Goal: Task Accomplishment & Management: Complete application form

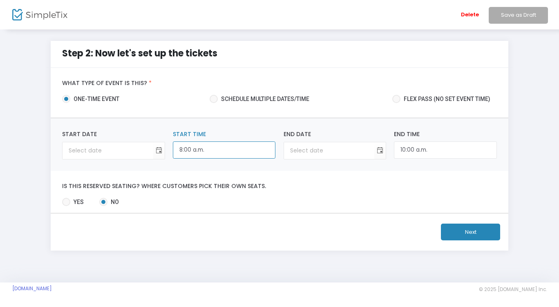
click at [247, 153] on input "8:00 a.m." at bounding box center [224, 150] width 103 height 18
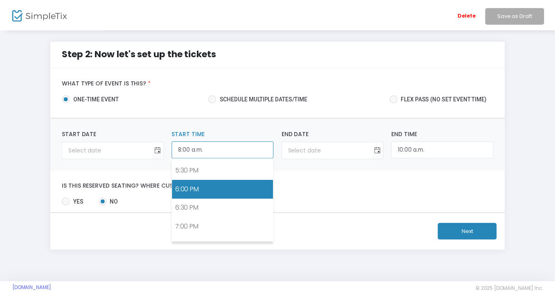
scroll to position [615, 0]
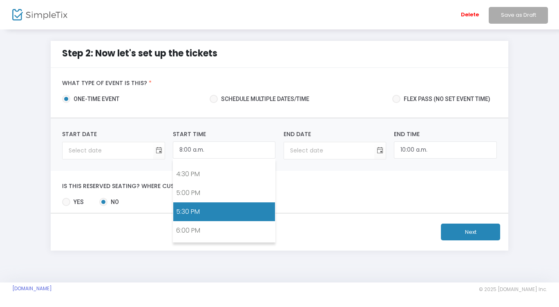
click at [197, 210] on link "5:30 PM" at bounding box center [224, 211] width 102 height 19
type input "5:30 p.m."
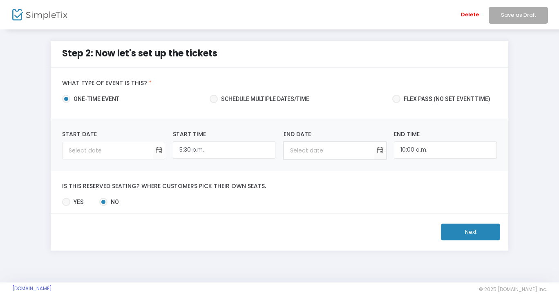
type input "year-month-day"
click at [362, 148] on input "year-month-day" at bounding box center [329, 150] width 90 height 17
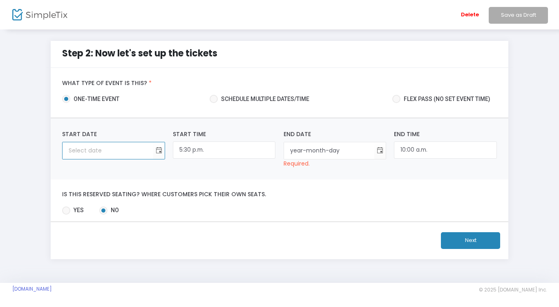
type input "year-month-day"
click at [92, 146] on input "year-month-day" at bounding box center [105, 150] width 90 height 17
click at [154, 150] on span "Toggle calendar" at bounding box center [156, 150] width 13 height 13
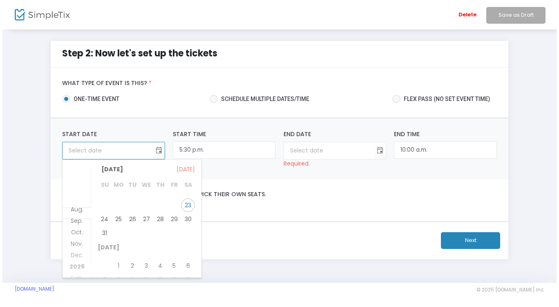
scroll to position [4, 0]
click at [160, 218] on span "28" at bounding box center [158, 219] width 14 height 14
type input "[DATE]"
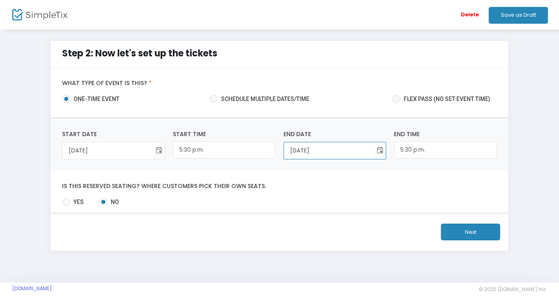
click at [323, 153] on input "[DATE]" at bounding box center [329, 150] width 90 height 17
click at [381, 150] on span "Toggle calendar" at bounding box center [380, 150] width 13 height 13
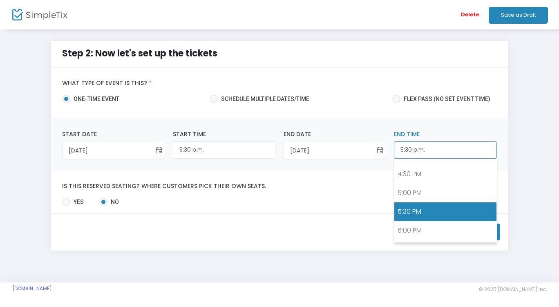
click at [424, 153] on input "5:30 p.m." at bounding box center [445, 150] width 103 height 18
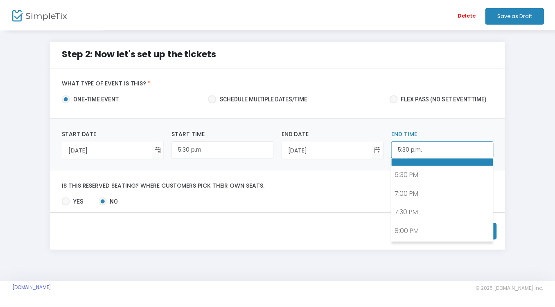
scroll to position [696, 0]
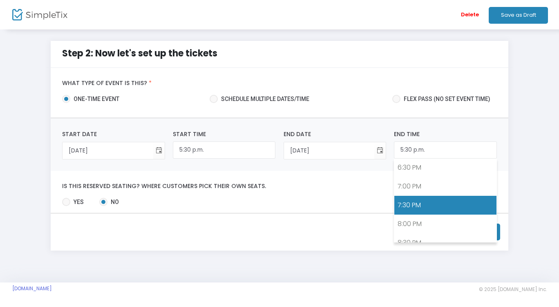
click at [414, 208] on link "7:30 PM" at bounding box center [446, 205] width 102 height 19
type input "7:30 p.m."
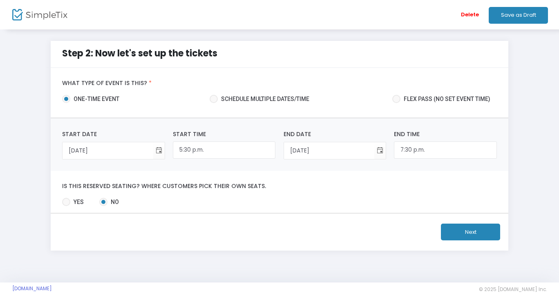
click at [322, 179] on div "Is this reserved seating? Where customers pick their own seats. Yes No Required." at bounding box center [280, 192] width 458 height 42
click at [466, 235] on button "Next" at bounding box center [470, 232] width 59 height 17
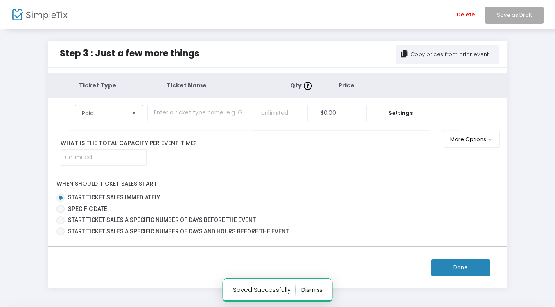
click at [121, 113] on span "Paid" at bounding box center [103, 113] width 43 height 8
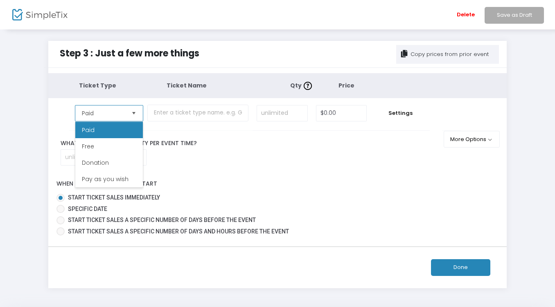
click at [124, 143] on li "Free" at bounding box center [108, 146] width 67 height 16
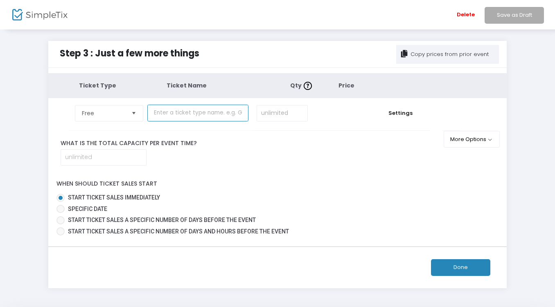
click at [190, 113] on input "text" at bounding box center [197, 113] width 101 height 17
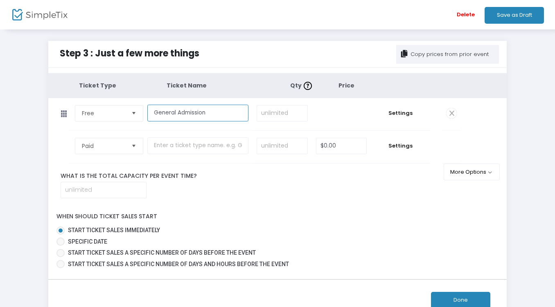
type input "General Admission"
click at [445, 300] on button "Done" at bounding box center [460, 300] width 59 height 17
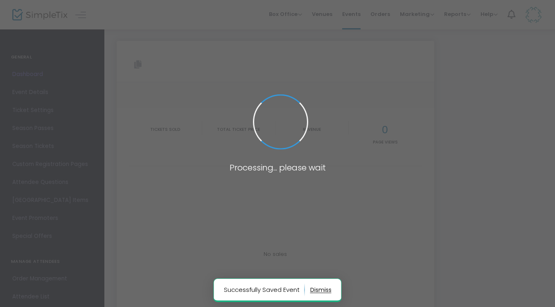
type input "[URL][DOMAIN_NAME][PERSON_NAME]"
